Goal: Transaction & Acquisition: Obtain resource

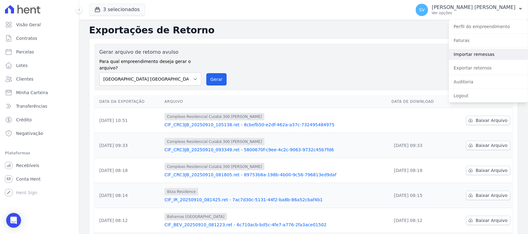
drag, startPoint x: 477, startPoint y: 53, endPoint x: 489, endPoint y: 50, distance: 12.4
click at [477, 53] on link "Importar remessas" at bounding box center [487, 54] width 79 height 11
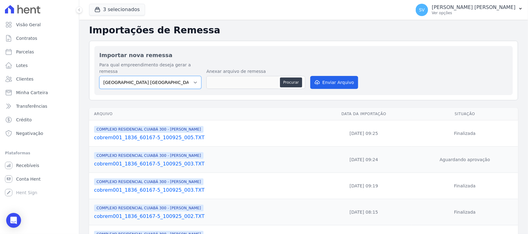
click at [181, 80] on select "[GEOGRAPHIC_DATA] COMPLEXO RESIDENCIAL [GEOGRAPHIC_DATA] 300 - [GEOGRAPHIC_DATA…" at bounding box center [150, 82] width 102 height 13
select select "a999329b-d322-46c5-b2df-9163b092fb9b"
click at [99, 76] on select "[GEOGRAPHIC_DATA] COMPLEXO RESIDENCIAL [GEOGRAPHIC_DATA] 300 - [GEOGRAPHIC_DATA…" at bounding box center [150, 82] width 102 height 13
click at [299, 78] on button "Procurar" at bounding box center [291, 83] width 22 height 10
type input "cobrem001_1836_60167-5_100925_007.TXT"
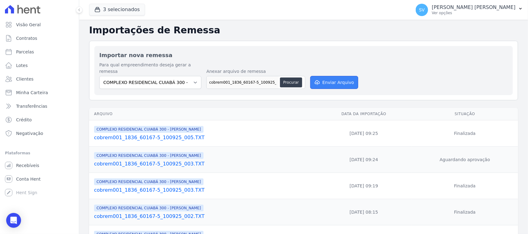
click at [330, 80] on button "Enviar Arquivo" at bounding box center [334, 82] width 48 height 13
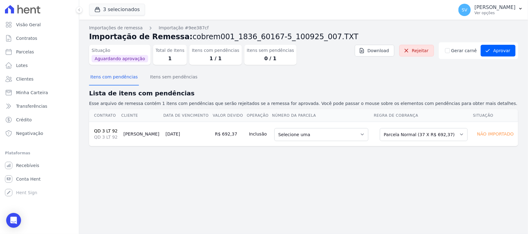
click at [342, 92] on h2 "Lista de itens com pendências" at bounding box center [303, 93] width 429 height 9
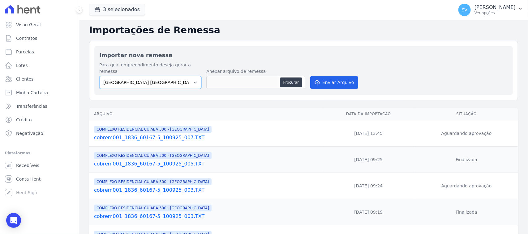
click at [186, 81] on select "[GEOGRAPHIC_DATA] COMPLEXO RESIDENCIAL [GEOGRAPHIC_DATA] 300 - [GEOGRAPHIC_DATA…" at bounding box center [150, 82] width 102 height 13
select select "a999329b-d322-46c5-b2df-9163b092fb9b"
click at [99, 76] on select "[GEOGRAPHIC_DATA] COMPLEXO RESIDENCIAL [GEOGRAPHIC_DATA] 300 - [PERSON_NAME][GE…" at bounding box center [150, 82] width 102 height 13
click at [305, 76] on div "Para qual empreendimento deseja gerar a remessa BAHAMAS EAST VILLAGE COMPLEXO R…" at bounding box center [303, 76] width 408 height 28
click at [299, 78] on button "Procurar" at bounding box center [291, 83] width 22 height 10
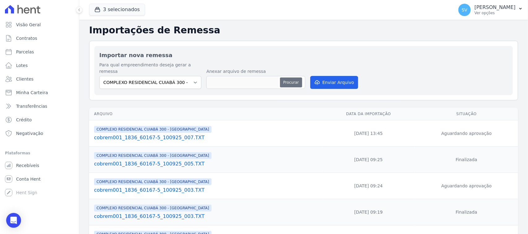
type input "cobrem001_1836_60167-5_100925_007.TXT"
click at [325, 76] on button "Enviar Arquivo" at bounding box center [334, 82] width 48 height 13
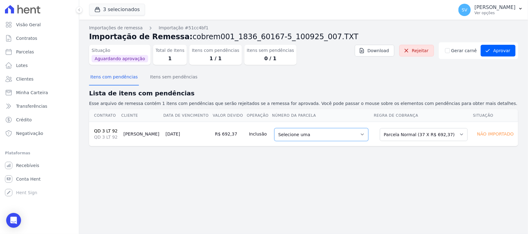
click at [318, 136] on select "Selecione uma 6 - 10/10/2025 - R$ 692,37 - Agendado 7 - 10/11/2025 - R$ 692,37 …" at bounding box center [321, 134] width 94 height 13
click at [436, 135] on select "Selecione uma Nova Parcela Avulsa Parcela Avulsa Existente Parcela Normal (37 X…" at bounding box center [423, 134] width 88 height 13
click at [348, 78] on div "Itens com pendências Itens sem pendências" at bounding box center [303, 77] width 429 height 15
select select "5839753"
click at [30, 47] on link "Parcelas" at bounding box center [39, 52] width 74 height 12
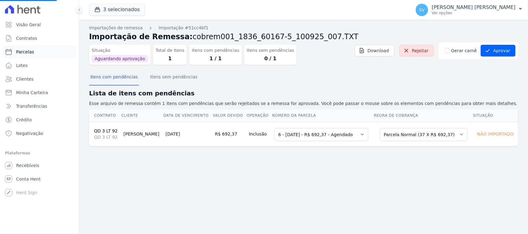
select select
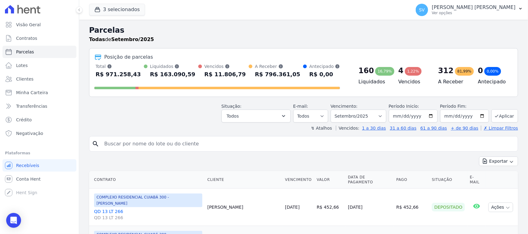
click at [201, 141] on input "search" at bounding box center [307, 144] width 414 height 12
type input "ALANA ROBERTA DA SILVA SOUZA"
select select
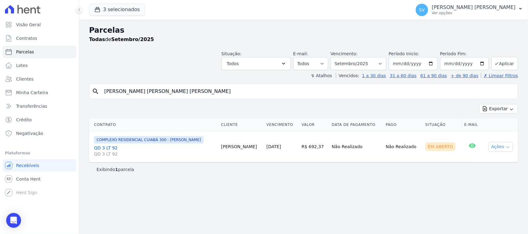
drag, startPoint x: 508, startPoint y: 144, endPoint x: 498, endPoint y: 158, distance: 17.2
click at [507, 144] on button "Ações" at bounding box center [500, 147] width 25 height 10
click at [497, 163] on link "Ver boleto" at bounding box center [497, 160] width 59 height 11
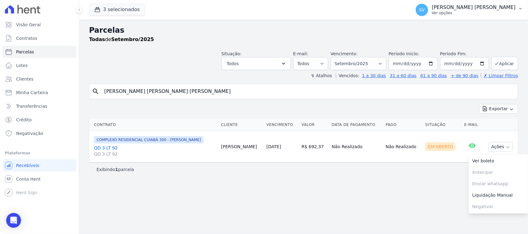
click at [478, 8] on p "[PERSON_NAME] [PERSON_NAME]" at bounding box center [473, 7] width 84 height 6
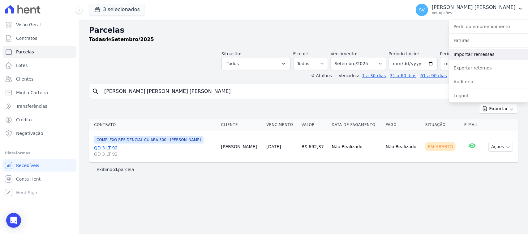
click at [468, 51] on link "Importar remessas" at bounding box center [487, 54] width 79 height 11
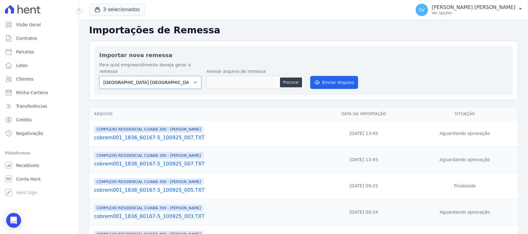
drag, startPoint x: 163, startPoint y: 79, endPoint x: 163, endPoint y: 83, distance: 3.2
click at [163, 79] on select "[GEOGRAPHIC_DATA] COMPLEXO RESIDENCIAL [GEOGRAPHIC_DATA] 300 - [GEOGRAPHIC_DATA…" at bounding box center [150, 82] width 102 height 13
select select "a999329b-d322-46c5-b2df-9163b092fb9b"
click at [99, 76] on select "[GEOGRAPHIC_DATA] COMPLEXO RESIDENCIAL [GEOGRAPHIC_DATA] 300 - [GEOGRAPHIC_DATA…" at bounding box center [150, 82] width 102 height 13
click at [287, 78] on button "Procurar" at bounding box center [291, 83] width 22 height 10
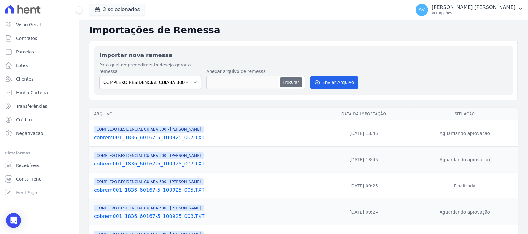
type input "cobrem001_1836_60167-5_100925_007.TXT"
click at [325, 76] on button "Enviar Arquivo" at bounding box center [334, 82] width 48 height 13
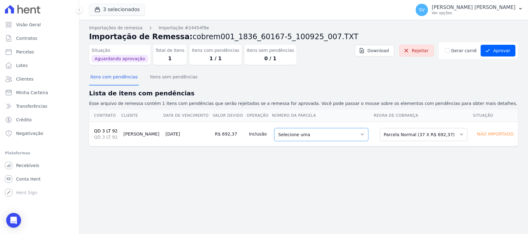
click at [310, 139] on select "Selecione uma 6 - [DATE] - R$ 692,37 - Agendado 7 - [DATE] - R$ 692,37 - Agenda…" at bounding box center [321, 134] width 94 height 13
click at [442, 205] on div "Importações de remessa Importação #24454f9e Importação de Remessa: cobrem001_18…" at bounding box center [303, 127] width 448 height 214
click at [308, 139] on select "Selecione uma 6 - [DATE] - R$ 692,37 - Agendado 7 - [DATE] - R$ 692,37 - Agenda…" at bounding box center [321, 134] width 94 height 13
click at [295, 172] on div "Importações de remessa Importação #24454f9e Importação de Remessa: cobrem001_18…" at bounding box center [303, 127] width 448 height 214
click at [430, 53] on link "Rejeitar" at bounding box center [416, 51] width 35 height 12
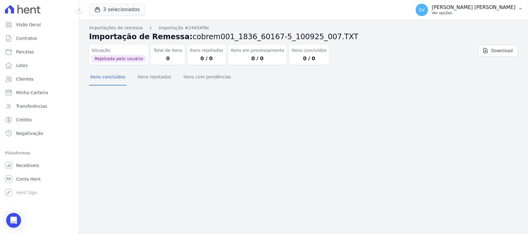
click at [470, 8] on p "[PERSON_NAME] [PERSON_NAME]" at bounding box center [473, 7] width 84 height 6
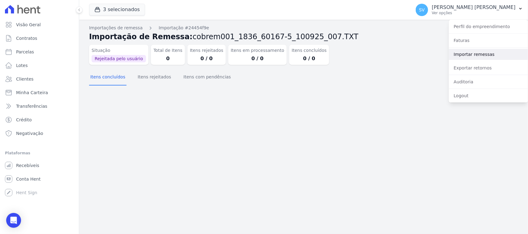
click at [485, 55] on link "Importar remessas" at bounding box center [487, 54] width 79 height 11
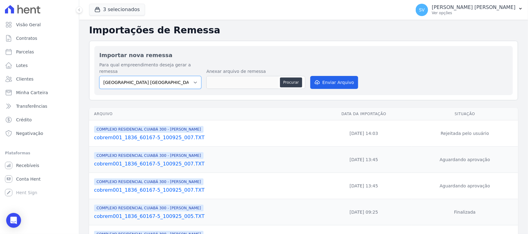
click at [169, 81] on select "BAHAMAS EAST VILLAGE COMPLEXO RESIDENCIAL CUIABÁ 300 - JOÃO DE BARRO IBIZA RESI…" at bounding box center [150, 82] width 102 height 13
select select "a999329b-d322-46c5-b2df-9163b092fb9b"
click at [99, 76] on select "BAHAMAS EAST VILLAGE COMPLEXO RESIDENCIAL CUIABÁ 300 - JOÃO DE BARRO IBIZA RESI…" at bounding box center [150, 82] width 102 height 13
click at [299, 78] on button "Procurar" at bounding box center [291, 83] width 22 height 10
type input "cobrem001_1836_60167-5_100925_010.TXT"
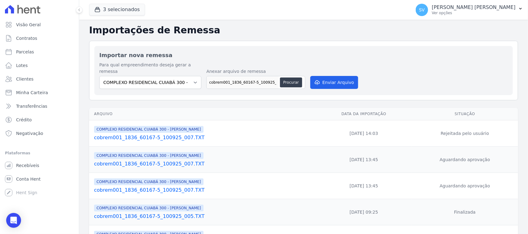
click at [280, 78] on button "Procurar" at bounding box center [291, 83] width 22 height 10
click at [293, 79] on button "Procurar" at bounding box center [291, 83] width 22 height 10
type input "cobrem001_1836_60167-5_100925_010.TXT"
click at [325, 76] on button "Enviar Arquivo" at bounding box center [334, 82] width 48 height 13
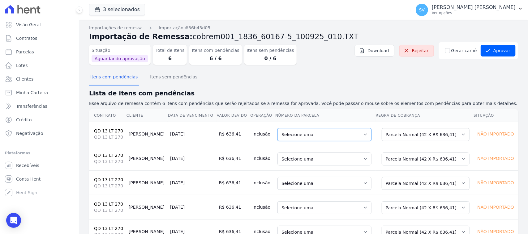
click at [311, 132] on select "Selecione uma 5 - [DATE] - R$ 636,41 - Agendado 6 - [DATE] - R$ 636,41 - Agenda…" at bounding box center [324, 134] width 94 height 13
click at [296, 155] on select "Selecione uma 5 - [DATE] - R$ 636,41 - Agendado 6 - [DATE] - R$ 636,41 - Agenda…" at bounding box center [324, 159] width 94 height 13
click at [301, 180] on select "Selecione uma 5 - [DATE] - R$ 636,41 - Agendado 6 - [DATE] - R$ 636,41 - Agenda…" at bounding box center [324, 183] width 94 height 13
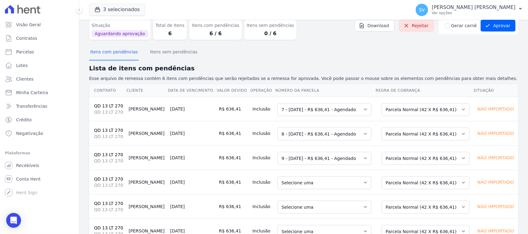
scroll to position [50, 0]
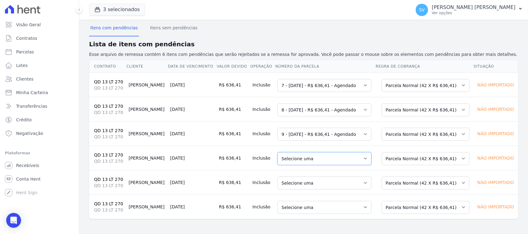
click at [291, 159] on select "Selecione uma 5 - [DATE] - R$ 636,41 - Agendado 6 - [DATE] - R$ 636,41 - Agenda…" at bounding box center [324, 158] width 94 height 13
click at [295, 186] on select "Selecione uma 5 - [DATE] - R$ 636,41 - Agendado 6 - [DATE] - R$ 636,41 - Agenda…" at bounding box center [324, 183] width 94 height 13
click at [298, 210] on select "Selecione uma 5 - 25/10/2025 - R$ 636,41 - Agendado 6 - 25/11/2025 - R$ 636,41 …" at bounding box center [324, 207] width 94 height 13
click at [154, 30] on button "Itens sem pendências" at bounding box center [174, 28] width 50 height 16
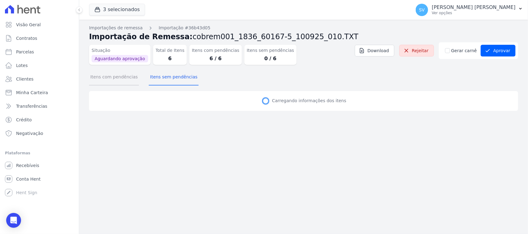
click at [131, 79] on button "Itens com pendências" at bounding box center [114, 78] width 50 height 16
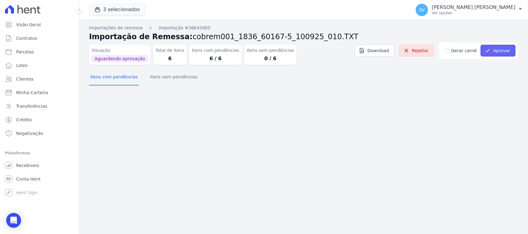
click at [505, 48] on button "Aprovar" at bounding box center [497, 51] width 35 height 12
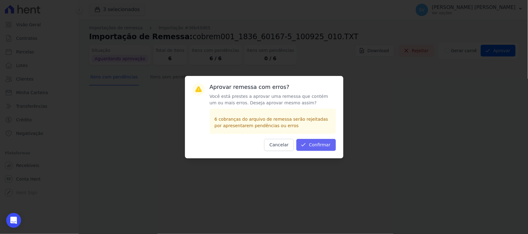
click at [326, 139] on div "Aprovar remessa com erros? Você está prestes a aprovar uma remessa que contém u…" at bounding box center [264, 117] width 158 height 83
click at [319, 145] on button "Confirmar" at bounding box center [316, 145] width 40 height 12
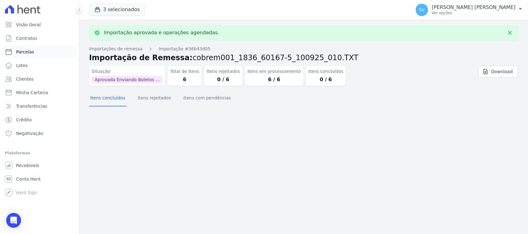
click at [53, 53] on link "Parcelas" at bounding box center [39, 52] width 74 height 12
select select
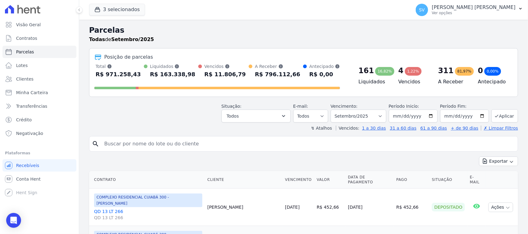
click at [251, 140] on input "search" at bounding box center [307, 144] width 414 height 12
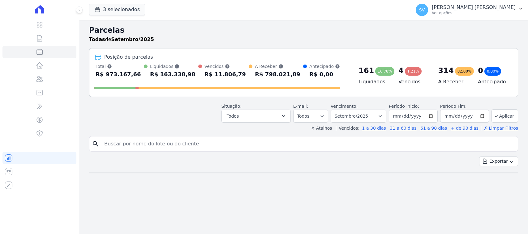
select select
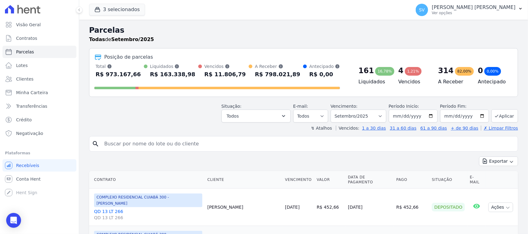
click at [241, 147] on input "search" at bounding box center [307, 144] width 414 height 12
type input "FELIPE GABRIEL FARIA DOS SANTOS"
select select
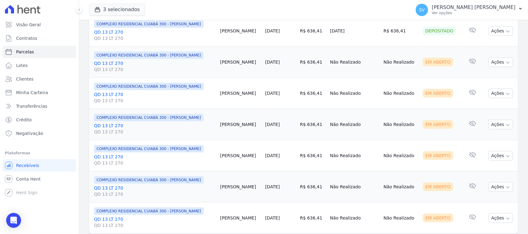
scroll to position [135, 0]
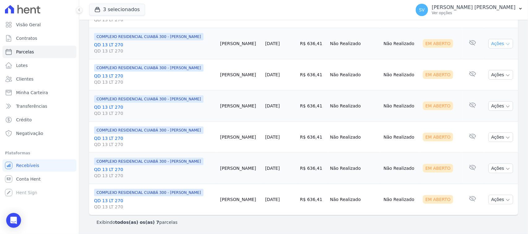
click at [495, 41] on button "Ações" at bounding box center [500, 44] width 25 height 10
click at [475, 55] on link "Ver boleto" at bounding box center [497, 57] width 59 height 11
click at [447, 68] on td "Em Aberto" at bounding box center [441, 74] width 42 height 31
click at [498, 74] on button "Ações" at bounding box center [500, 75] width 25 height 10
click at [494, 87] on link "Ver boleto" at bounding box center [497, 88] width 59 height 11
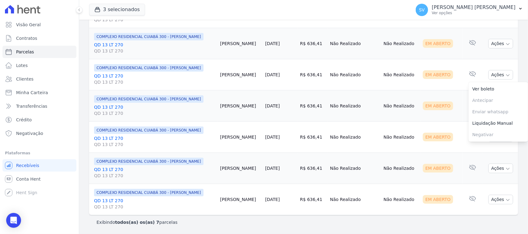
click at [462, 61] on td "Nenhum e-mail lido" at bounding box center [472, 74] width 20 height 31
click at [490, 108] on button "Ações" at bounding box center [500, 106] width 25 height 10
click at [485, 121] on link "Ver boleto" at bounding box center [497, 120] width 59 height 11
click at [462, 173] on td "Nenhum e-mail lido" at bounding box center [472, 168] width 20 height 31
click at [493, 164] on button "Ações" at bounding box center [500, 169] width 25 height 10
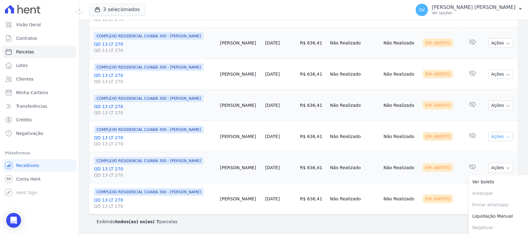
click at [494, 139] on button "Ações" at bounding box center [500, 137] width 25 height 10
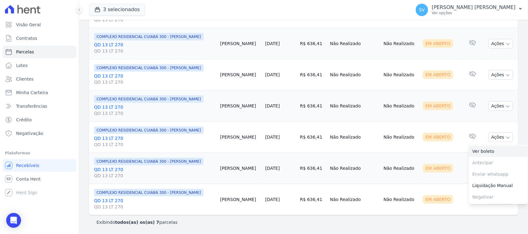
click at [478, 149] on link "Ver boleto" at bounding box center [497, 151] width 59 height 11
click at [453, 155] on td "Em Aberto" at bounding box center [441, 168] width 42 height 31
click at [495, 169] on button "Ações" at bounding box center [500, 169] width 25 height 10
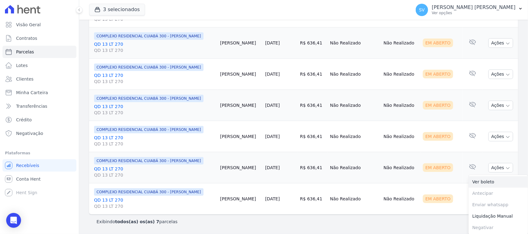
click at [488, 180] on link "Ver boleto" at bounding box center [497, 181] width 59 height 11
click at [473, 159] on td "Nenhum e-mail lido" at bounding box center [472, 167] width 20 height 31
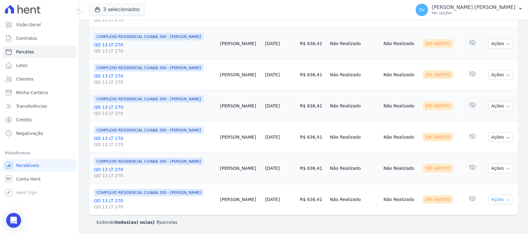
click at [498, 199] on button "Ações" at bounding box center [500, 200] width 25 height 10
click at [474, 210] on link "Ver boleto" at bounding box center [497, 213] width 59 height 11
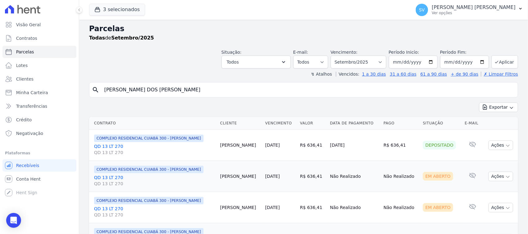
scroll to position [0, 0]
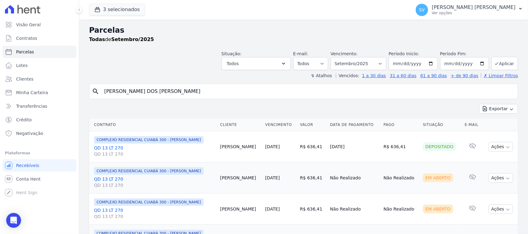
drag, startPoint x: 197, startPoint y: 66, endPoint x: 486, endPoint y: 108, distance: 292.1
click at [197, 66] on div "Situação: Agendado Em Aberto Pago Processando Cancelado Vencido Transferindo De…" at bounding box center [303, 59] width 429 height 22
click at [452, 5] on p "[PERSON_NAME]" at bounding box center [473, 7] width 84 height 6
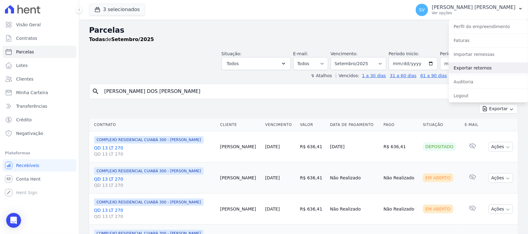
click at [467, 71] on link "Exportar retornos" at bounding box center [487, 67] width 79 height 11
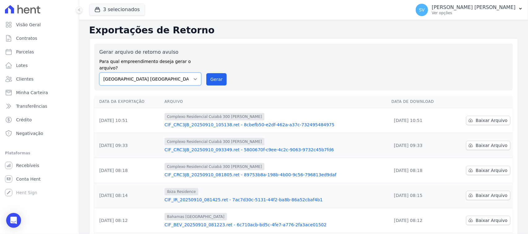
click at [189, 73] on select "[GEOGRAPHIC_DATA] COMPLEXO RESIDENCIAL [GEOGRAPHIC_DATA] 300 - [GEOGRAPHIC_DATA…" at bounding box center [150, 79] width 102 height 13
select select "a999329b-d322-46c5-b2df-9163b092fb9b"
click at [99, 73] on select "[GEOGRAPHIC_DATA] COMPLEXO RESIDENCIAL [GEOGRAPHIC_DATA] 300 - [GEOGRAPHIC_DATA…" at bounding box center [150, 79] width 102 height 13
drag, startPoint x: 217, startPoint y: 68, endPoint x: 292, endPoint y: 55, distance: 76.0
click at [217, 73] on button "Gerar" at bounding box center [216, 79] width 20 height 12
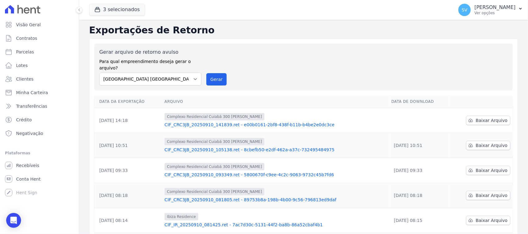
click at [481, 120] on td "Baixar Arquivo" at bounding box center [480, 120] width 63 height 25
click at [478, 116] on link "Baixar Arquivo" at bounding box center [488, 120] width 44 height 9
drag, startPoint x: 178, startPoint y: 69, endPoint x: 180, endPoint y: 74, distance: 4.8
click at [178, 73] on select "[GEOGRAPHIC_DATA] COMPLEXO RESIDENCIAL [GEOGRAPHIC_DATA] 300 - [GEOGRAPHIC_DATA…" at bounding box center [150, 79] width 102 height 13
select select "a999329b-d322-46c5-b2df-9163b092fb9b"
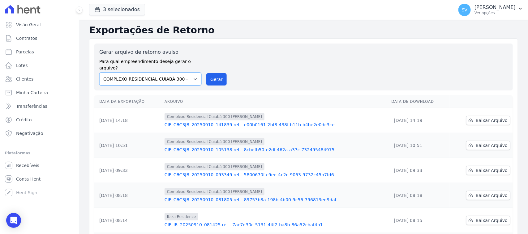
click at [99, 73] on select "[GEOGRAPHIC_DATA] COMPLEXO RESIDENCIAL [GEOGRAPHIC_DATA] 300 - [GEOGRAPHIC_DATA…" at bounding box center [150, 79] width 102 height 13
click at [211, 74] on button "Gerar" at bounding box center [216, 79] width 20 height 12
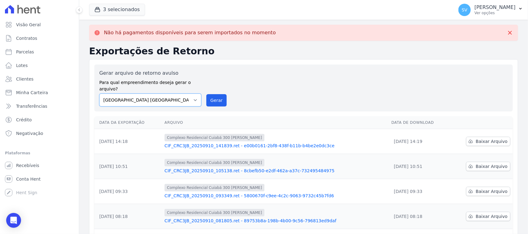
click at [177, 99] on select "[GEOGRAPHIC_DATA] COMPLEXO RESIDENCIAL [GEOGRAPHIC_DATA] 300 - [GEOGRAPHIC_DATA…" at bounding box center [150, 100] width 102 height 13
select select "a999329b-d322-46c5-b2df-9163b092fb9b"
click at [99, 94] on select "[GEOGRAPHIC_DATA] COMPLEXO RESIDENCIAL [GEOGRAPHIC_DATA] 300 - [GEOGRAPHIC_DATA…" at bounding box center [150, 100] width 102 height 13
drag, startPoint x: 229, startPoint y: 90, endPoint x: 222, endPoint y: 93, distance: 8.0
click at [227, 90] on div "Gerar arquivo de retorno avulso Para qual empreendimento deseja gerar o arquivo…" at bounding box center [303, 88] width 408 height 37
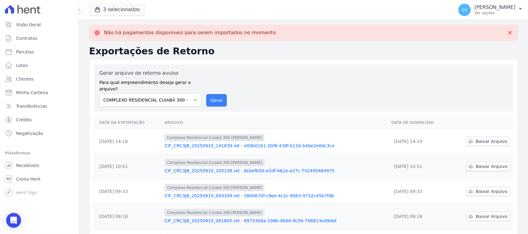
click at [217, 95] on button "Gerar" at bounding box center [216, 100] width 20 height 12
drag, startPoint x: 171, startPoint y: 93, endPoint x: 173, endPoint y: 99, distance: 6.9
click at [171, 94] on select "[GEOGRAPHIC_DATA] COMPLEXO RESIDENCIAL [GEOGRAPHIC_DATA] 300 - [GEOGRAPHIC_DATA…" at bounding box center [150, 100] width 102 height 13
select select "73a372cd-5640-41c8-aaea-11bd74619c10"
click at [99, 94] on select "[GEOGRAPHIC_DATA] COMPLEXO RESIDENCIAL [GEOGRAPHIC_DATA] 300 - [GEOGRAPHIC_DATA…" at bounding box center [150, 100] width 102 height 13
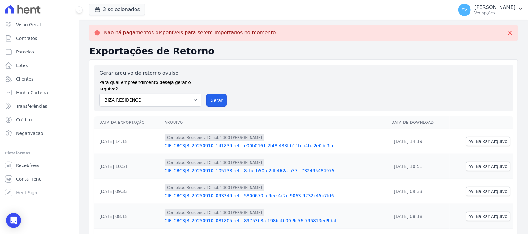
drag, startPoint x: 222, startPoint y: 92, endPoint x: 284, endPoint y: 53, distance: 72.9
click at [222, 94] on button "Gerar" at bounding box center [216, 100] width 20 height 12
click at [269, 94] on div "Gerar arquivo de retorno avulso Para qual empreendimento deseja gerar o arquivo…" at bounding box center [303, 88] width 408 height 37
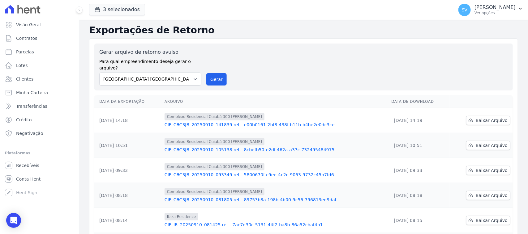
click at [33, 12] on icon at bounding box center [23, 9] width 36 height 9
click at [272, 52] on div "Gerar arquivo de retorno avulso Para qual empreendimento deseja gerar o arquivo…" at bounding box center [303, 67] width 408 height 37
